Goal: Transaction & Acquisition: Download file/media

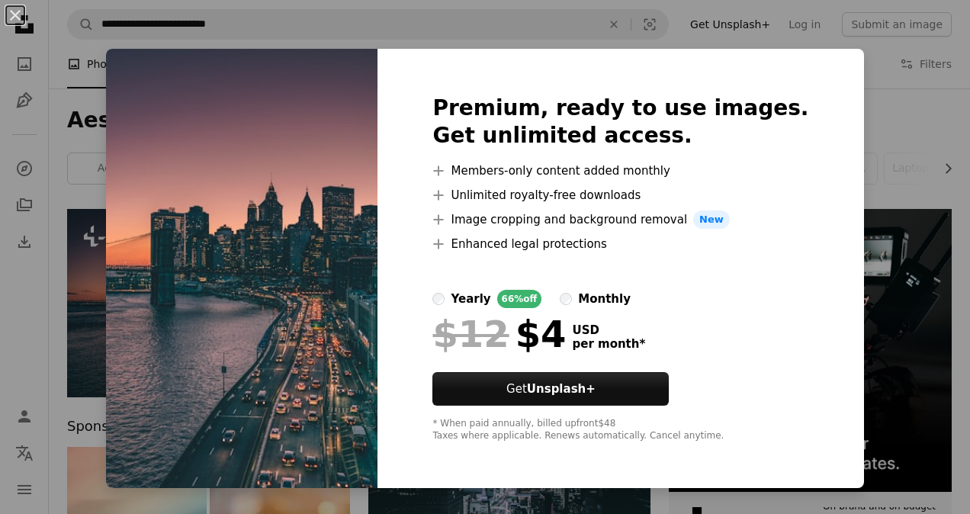
click at [865, 127] on div "An X shape Premium, ready to use images. Get unlimited access. A plus sign Memb…" at bounding box center [485, 257] width 970 height 514
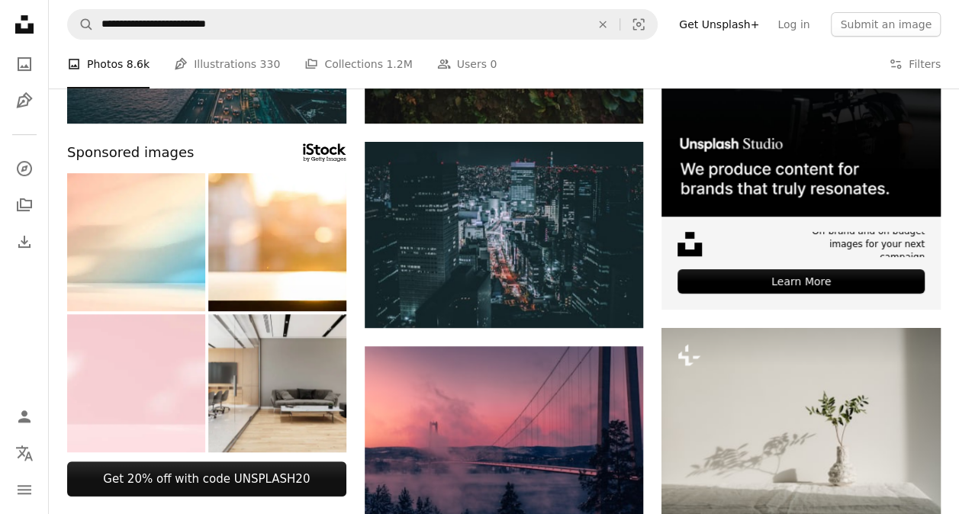
scroll to position [276, 0]
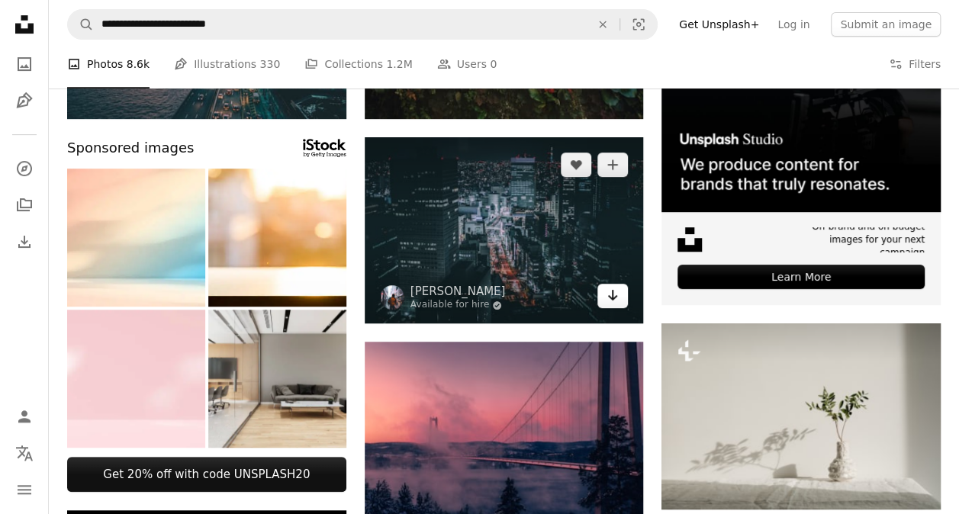
click at [610, 298] on icon "Arrow pointing down" at bounding box center [612, 295] width 12 height 18
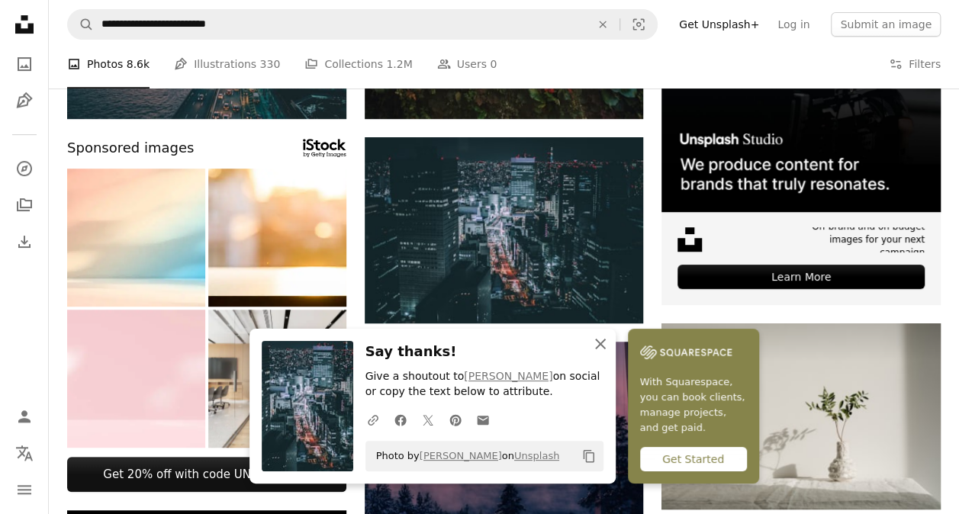
click at [603, 346] on icon "An X shape" at bounding box center [600, 344] width 18 height 18
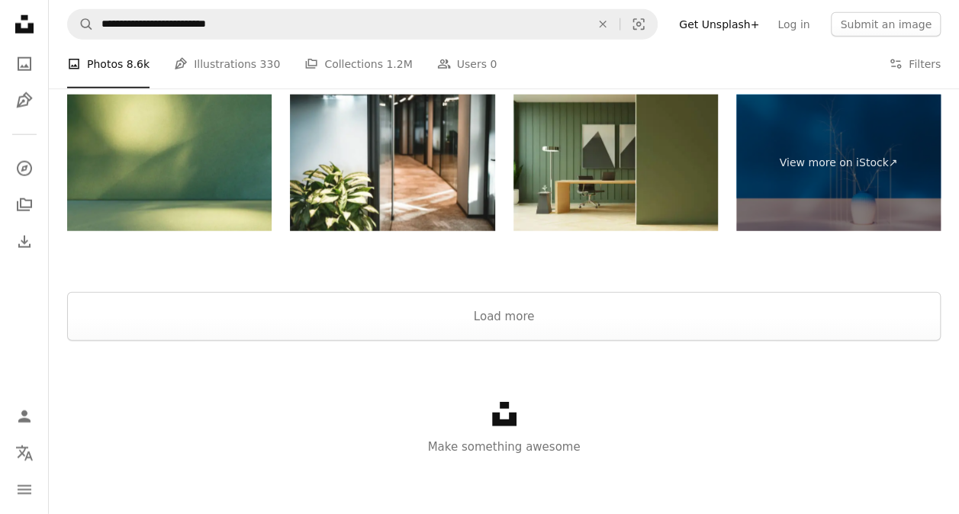
scroll to position [1938, 0]
click at [497, 320] on button "Load more" at bounding box center [503, 316] width 873 height 49
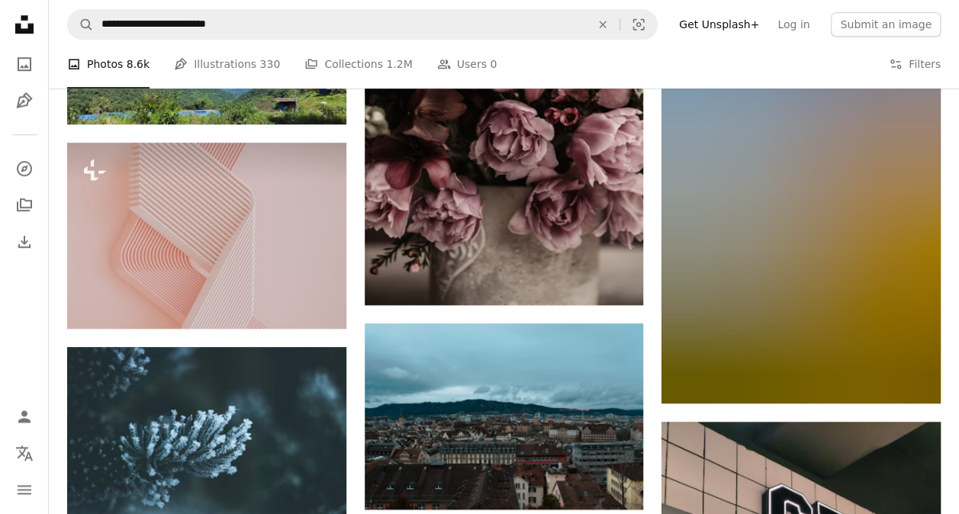
scroll to position [20798, 0]
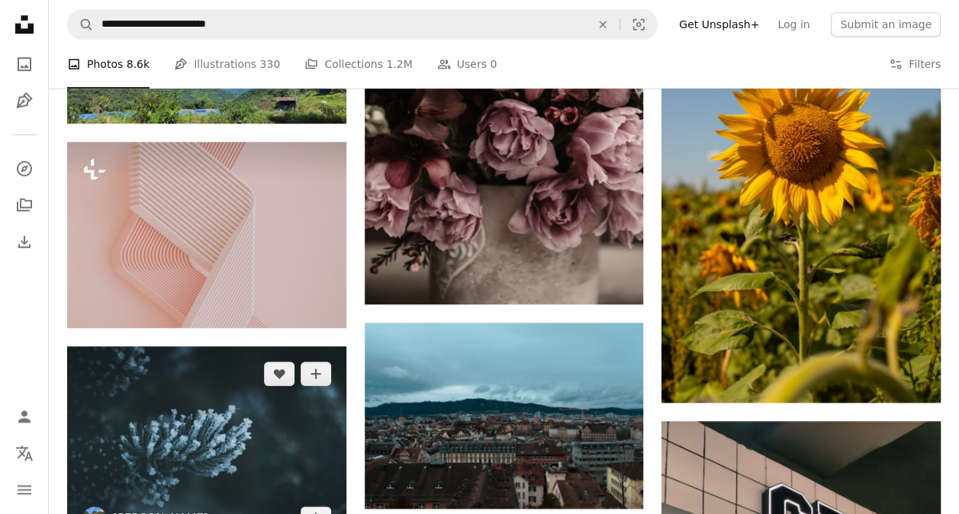
scroll to position [21085, 0]
